Goal: Navigation & Orientation: Go to known website

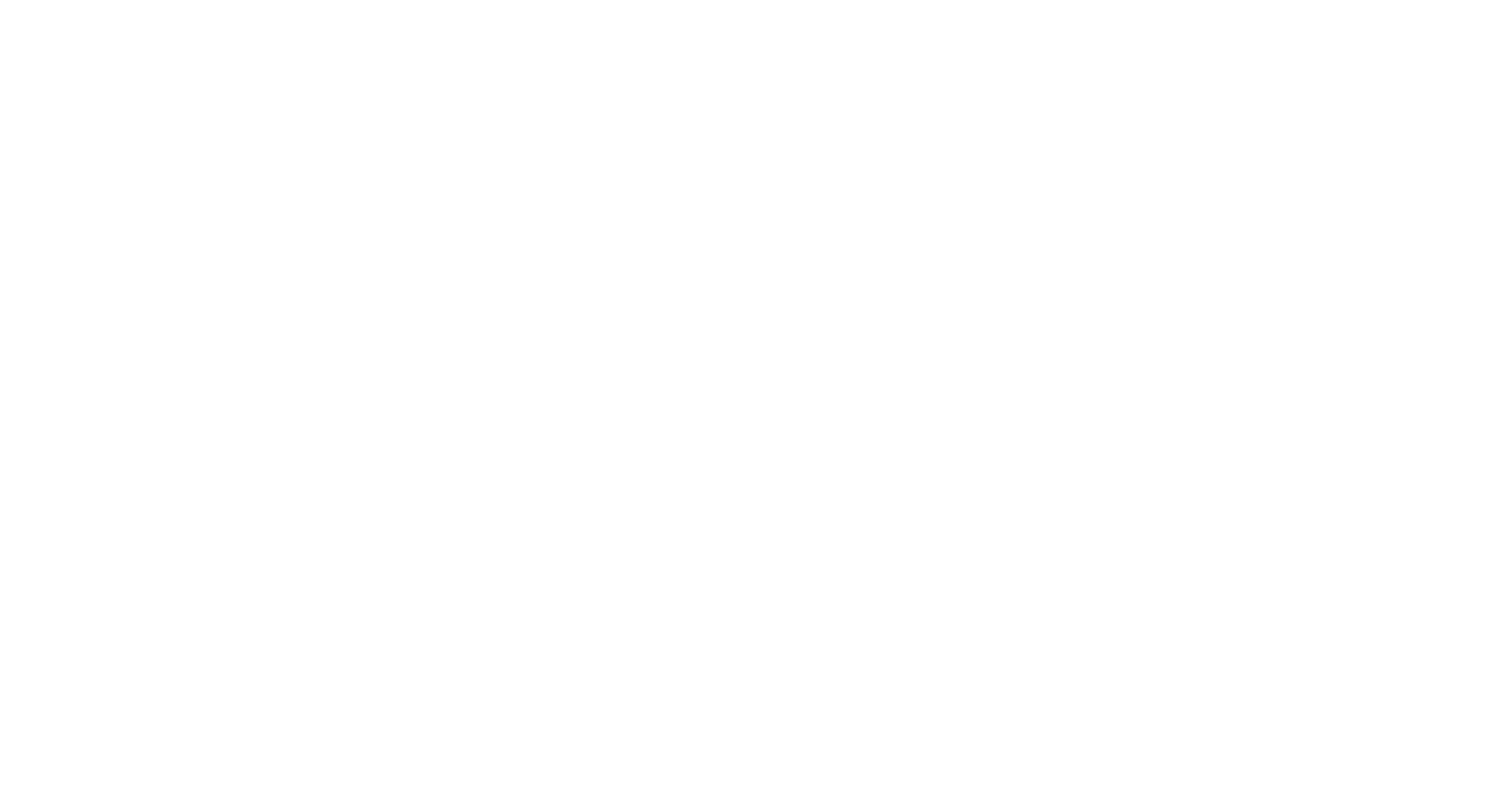
click at [462, 0] on html at bounding box center [746, 0] width 1492 height 0
click at [709, 0] on html at bounding box center [746, 0] width 1492 height 0
